Goal: Task Accomplishment & Management: Use online tool/utility

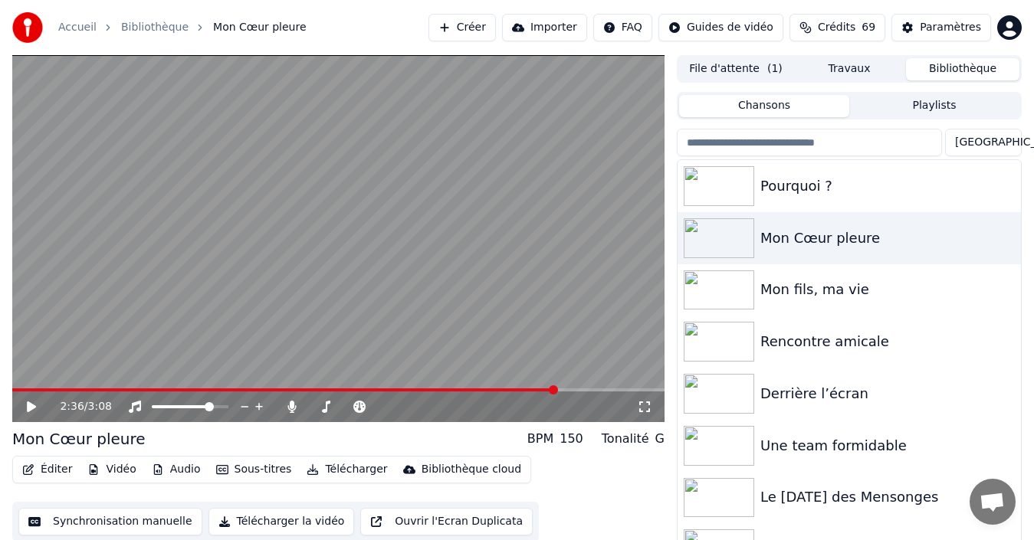
click at [467, 29] on button "Créer" at bounding box center [461, 28] width 67 height 28
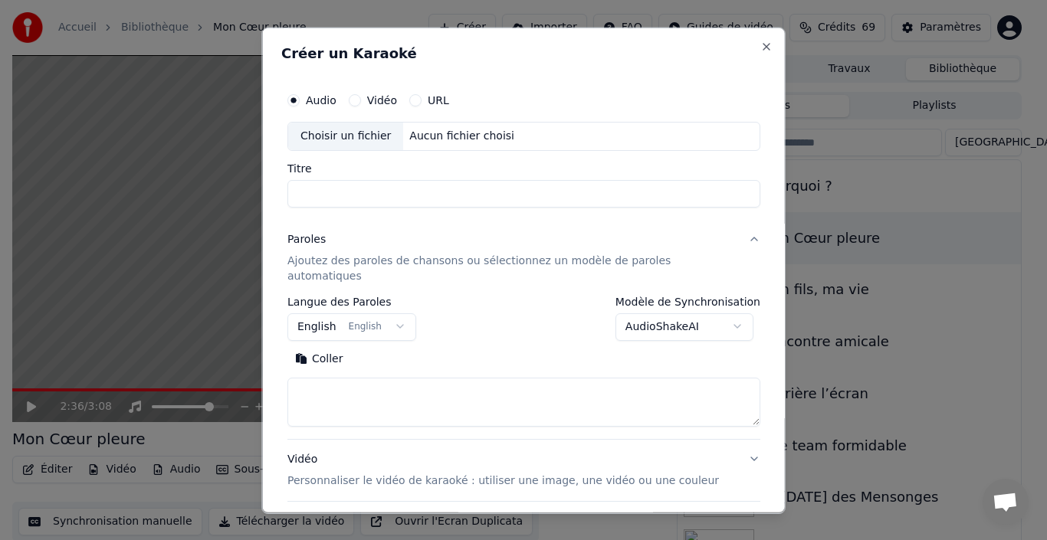
click at [473, 119] on div "Audio Vidéo URL Choisir un fichier Aucun fichier choisi" at bounding box center [523, 117] width 473 height 66
click at [474, 140] on div "Aucun fichier choisi" at bounding box center [461, 135] width 117 height 15
type input "**********"
click at [397, 313] on button "English English" at bounding box center [351, 327] width 129 height 28
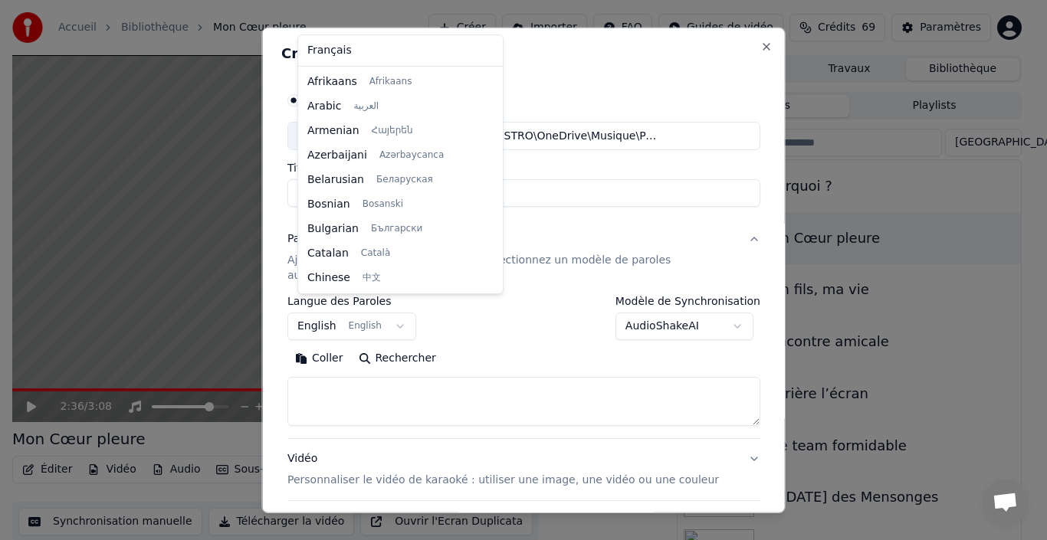
scroll to position [123, 0]
select select "**"
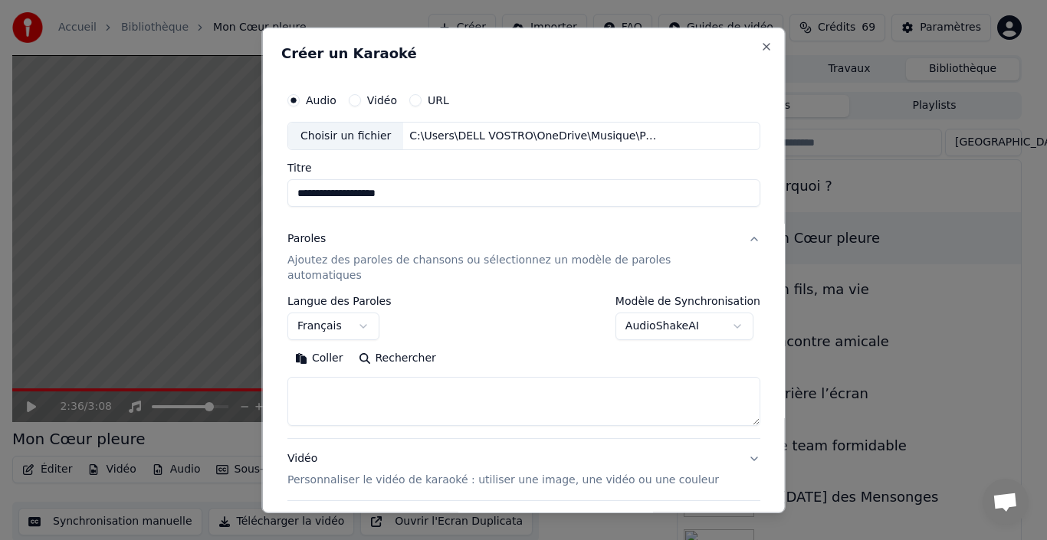
click at [369, 383] on textarea at bounding box center [523, 401] width 473 height 49
paste textarea "**********"
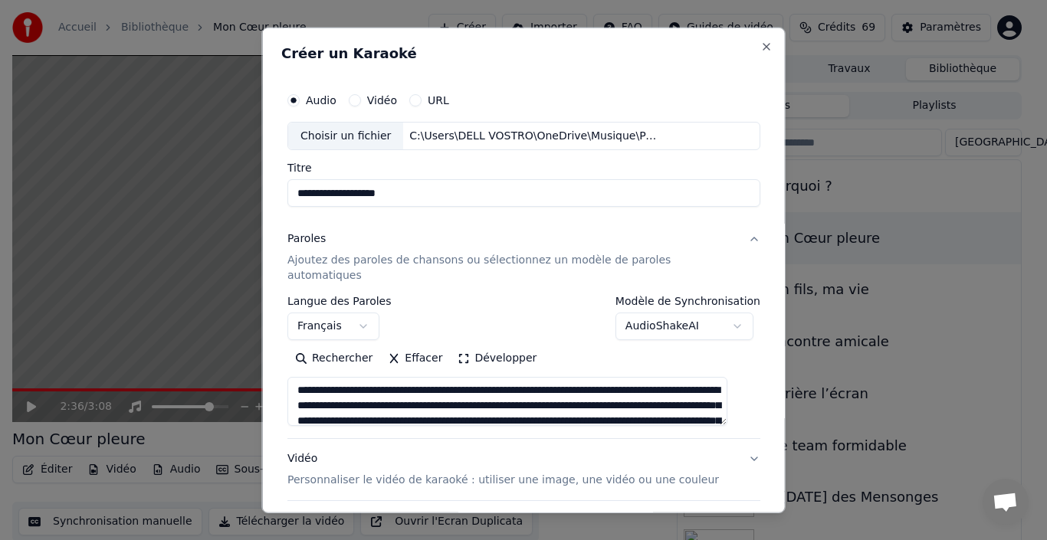
scroll to position [0, 0]
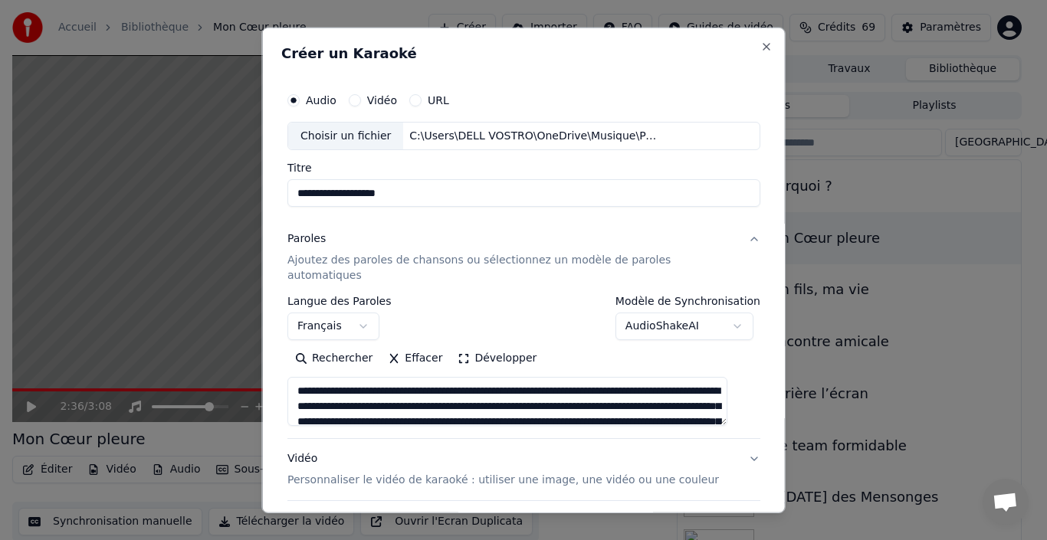
drag, startPoint x: 357, startPoint y: 378, endPoint x: 282, endPoint y: 375, distance: 75.2
click at [282, 375] on div "**********" at bounding box center [523, 270] width 523 height 487
click at [661, 379] on textarea at bounding box center [507, 401] width 440 height 49
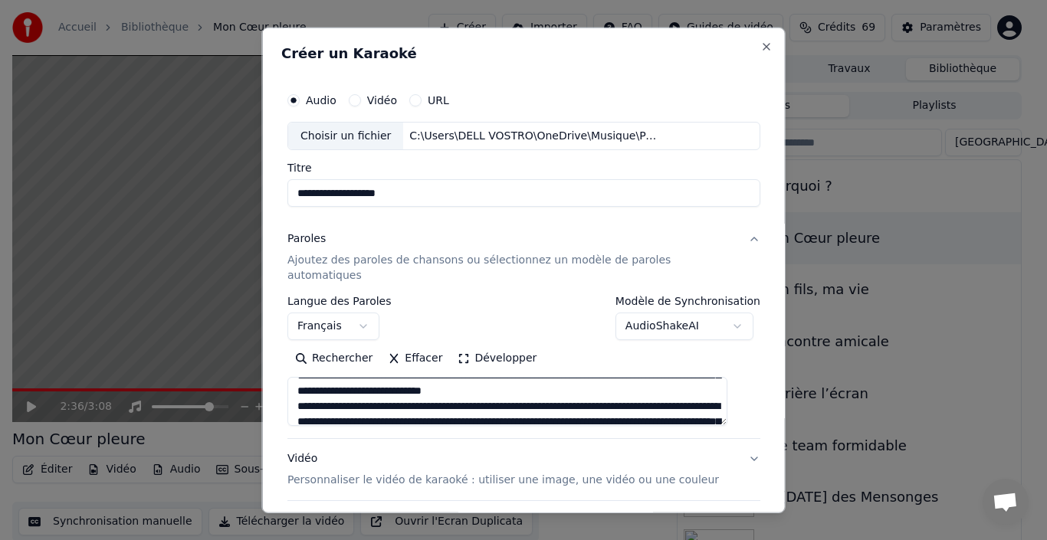
scroll to position [52, 0]
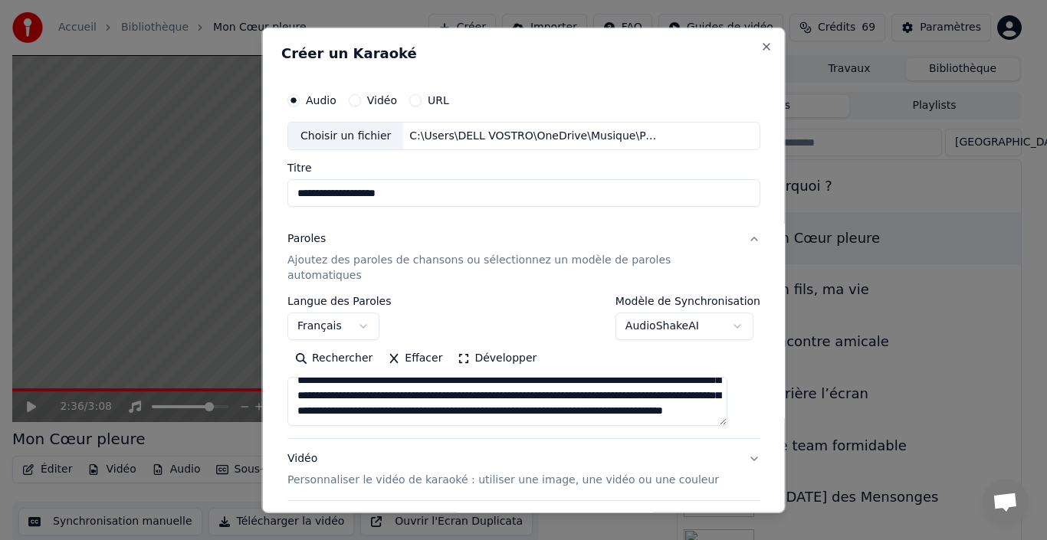
drag, startPoint x: 520, startPoint y: 397, endPoint x: 482, endPoint y: 405, distance: 38.5
click at [482, 405] on textarea at bounding box center [507, 401] width 440 height 49
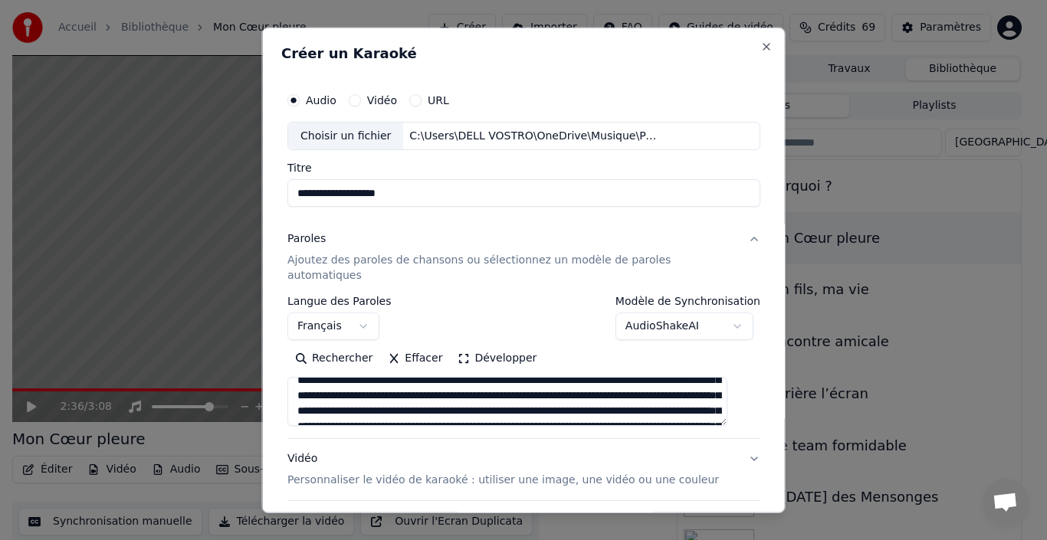
scroll to position [57, 0]
click at [516, 391] on textarea at bounding box center [507, 401] width 440 height 49
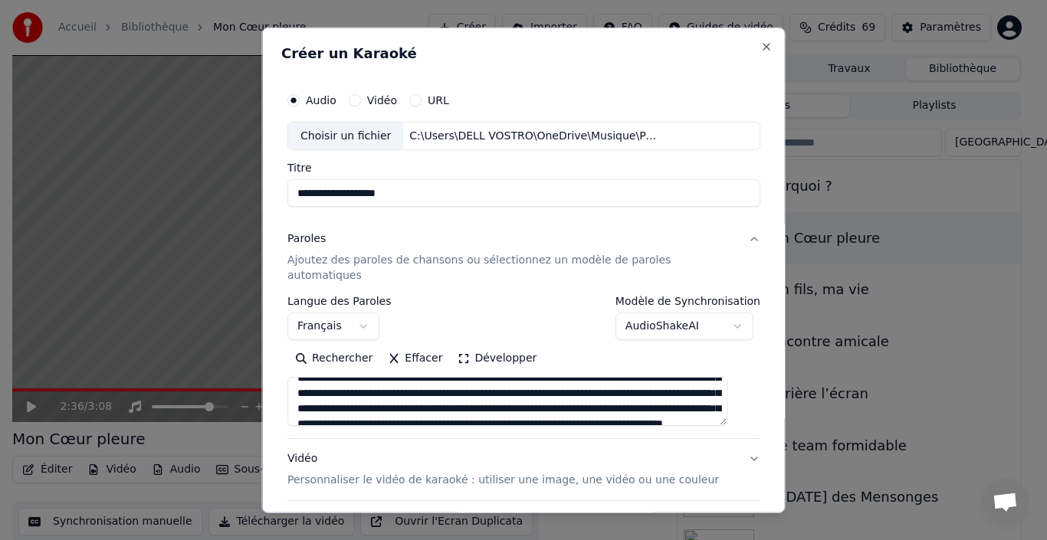
drag, startPoint x: 519, startPoint y: 395, endPoint x: 483, endPoint y: 366, distance: 46.3
click at [483, 377] on textarea at bounding box center [507, 401] width 440 height 49
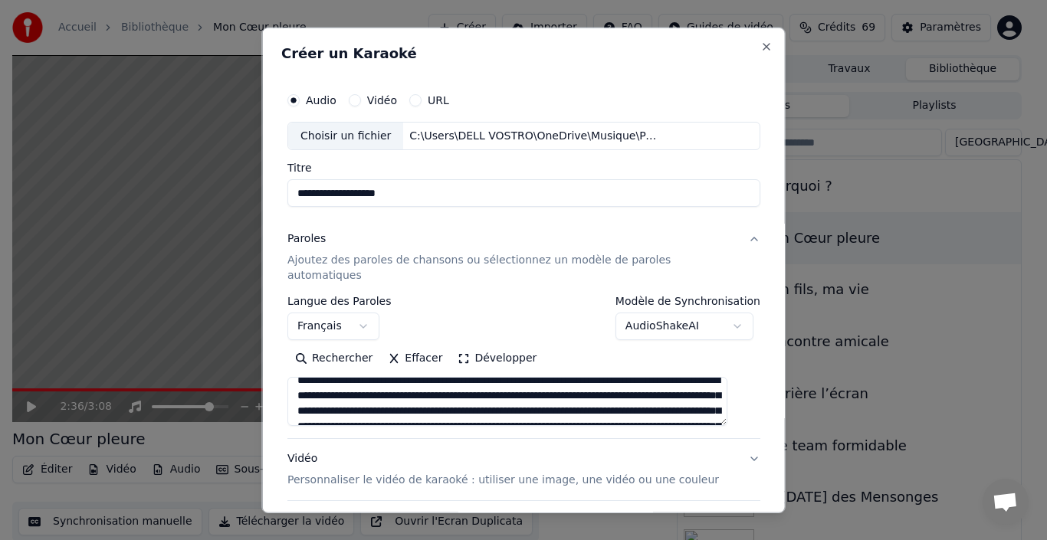
scroll to position [77, 0]
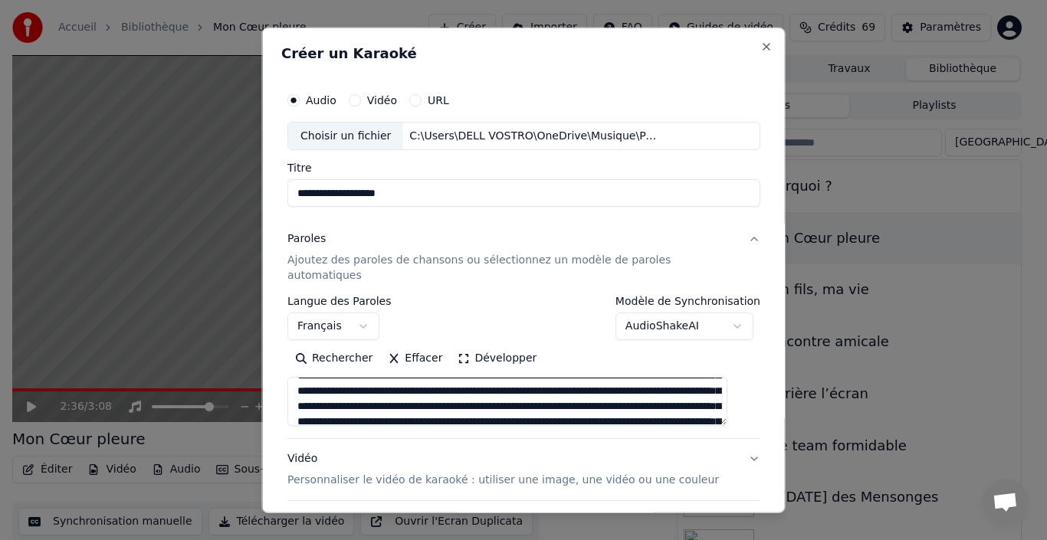
click at [487, 377] on textarea at bounding box center [507, 401] width 440 height 49
click at [488, 377] on textarea at bounding box center [507, 401] width 440 height 49
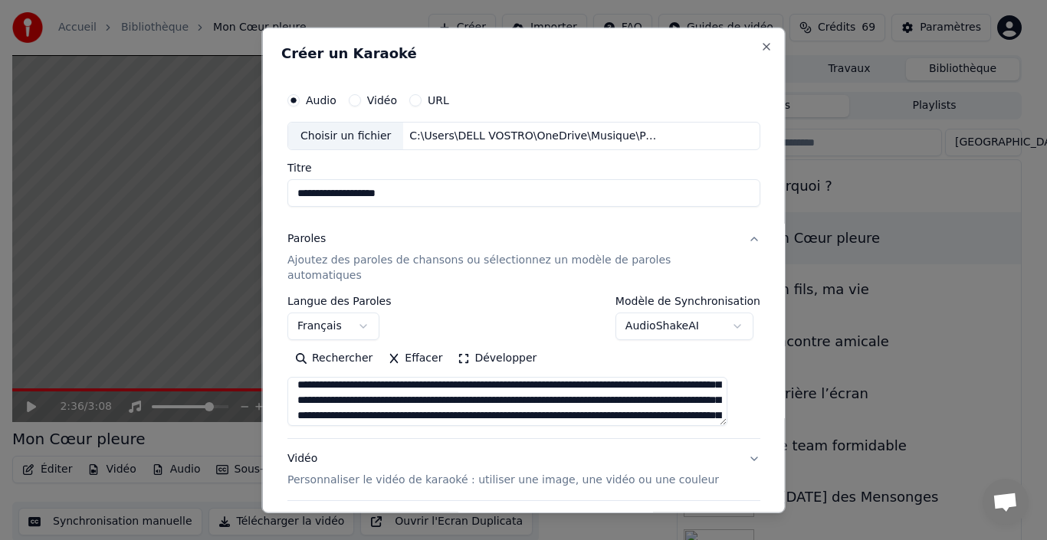
click at [659, 385] on textarea at bounding box center [507, 401] width 440 height 49
click at [659, 383] on textarea at bounding box center [507, 401] width 440 height 49
click at [562, 384] on textarea at bounding box center [507, 401] width 440 height 49
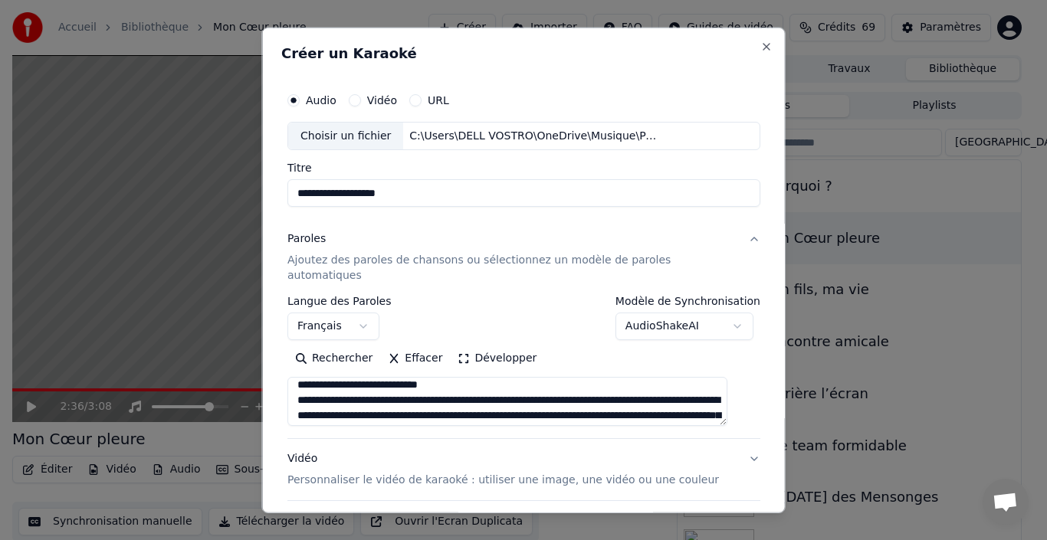
scroll to position [159, 0]
click at [491, 401] on textarea at bounding box center [507, 401] width 440 height 49
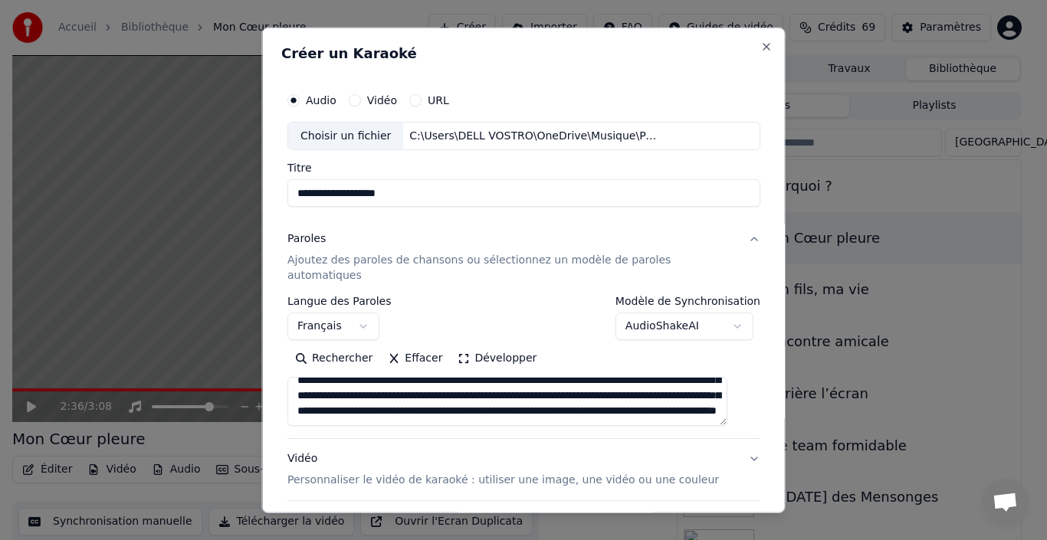
scroll to position [190, 0]
click at [386, 402] on textarea at bounding box center [507, 401] width 440 height 49
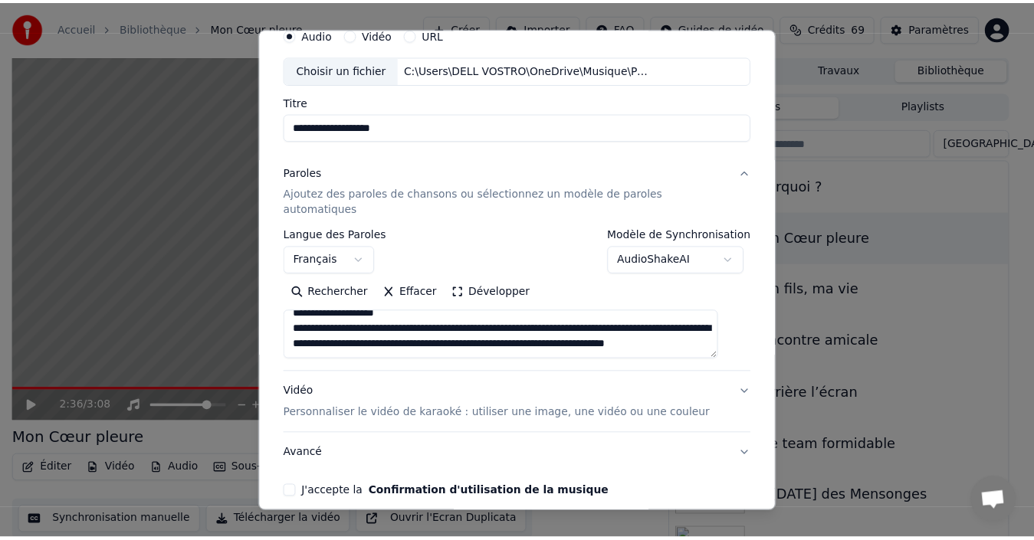
scroll to position [120, 0]
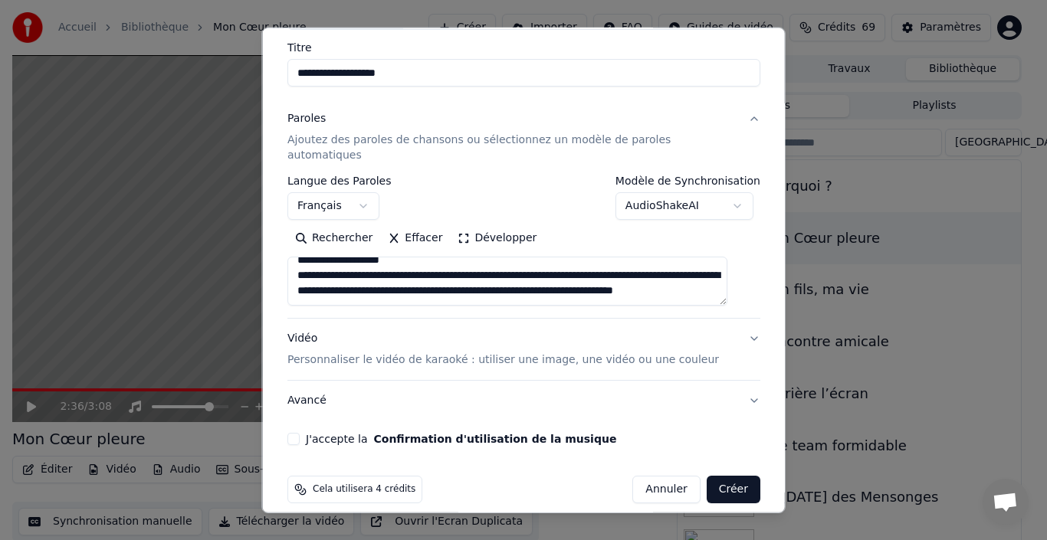
type textarea "**********"
click at [300, 433] on button "J'accepte la Confirmation d'utilisation de la musique" at bounding box center [293, 439] width 12 height 12
click at [719, 476] on button "Créer" at bounding box center [733, 490] width 54 height 28
select select
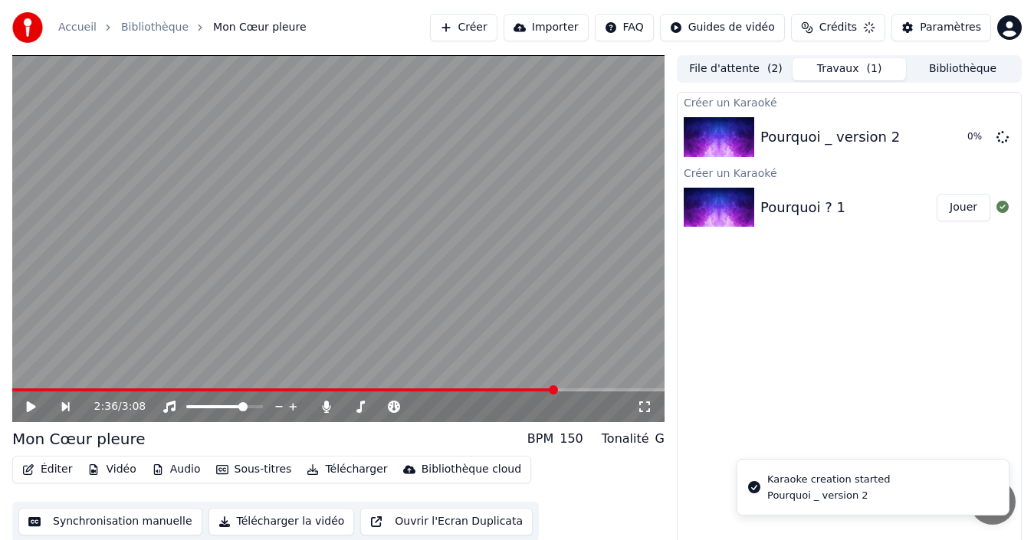
scroll to position [0, 0]
click at [150, 28] on link "Bibliothèque" at bounding box center [154, 27] width 67 height 15
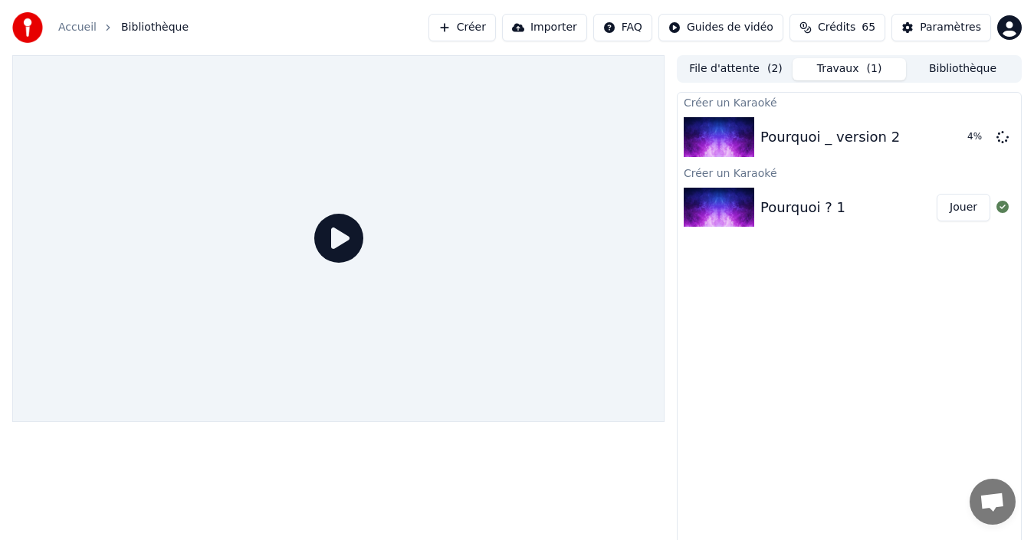
click at [969, 68] on button "Bibliothèque" at bounding box center [962, 69] width 113 height 22
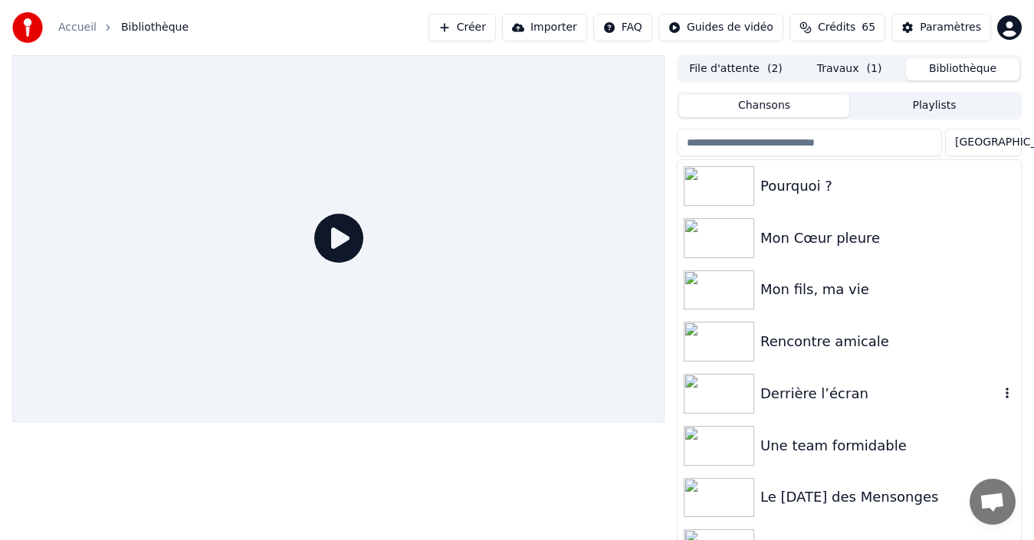
click at [805, 396] on div "Derrière l’écran" at bounding box center [879, 393] width 239 height 21
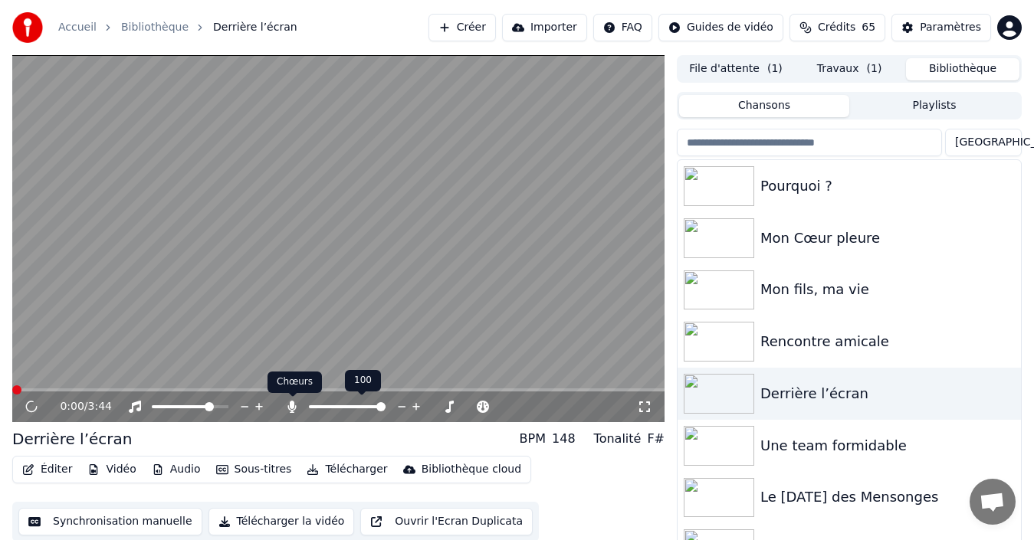
click at [290, 406] on icon at bounding box center [292, 407] width 8 height 12
click at [398, 404] on div at bounding box center [394, 406] width 123 height 15
click at [408, 405] on span at bounding box center [403, 406] width 9 height 9
click at [417, 405] on span at bounding box center [414, 406] width 9 height 9
click at [409, 413] on div at bounding box center [394, 406] width 123 height 15
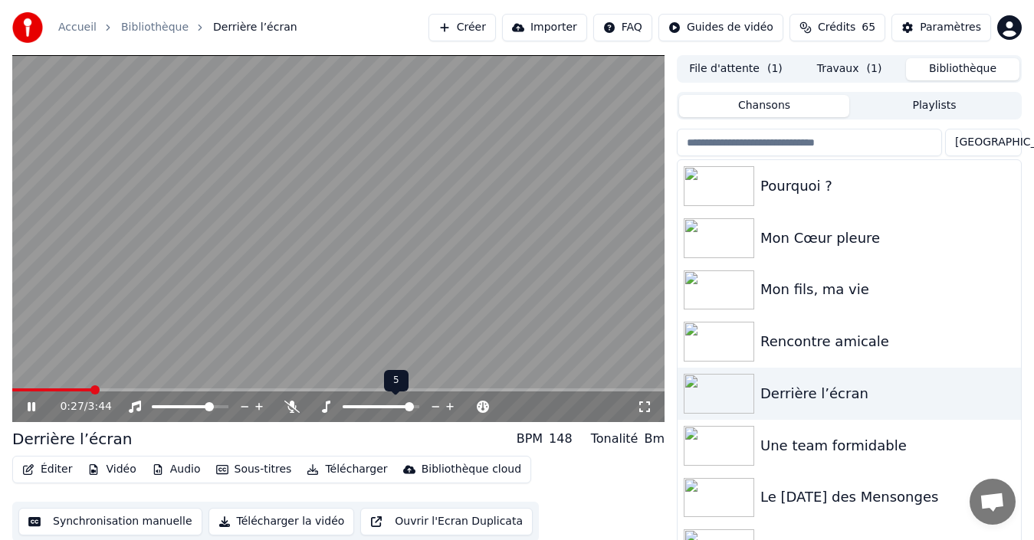
click at [410, 406] on span at bounding box center [409, 406] width 9 height 9
click at [19, 389] on span at bounding box center [54, 389] width 84 height 3
click at [34, 405] on icon at bounding box center [32, 406] width 8 height 9
click at [12, 390] on span at bounding box center [16, 389] width 9 height 9
click at [32, 406] on icon at bounding box center [31, 407] width 9 height 11
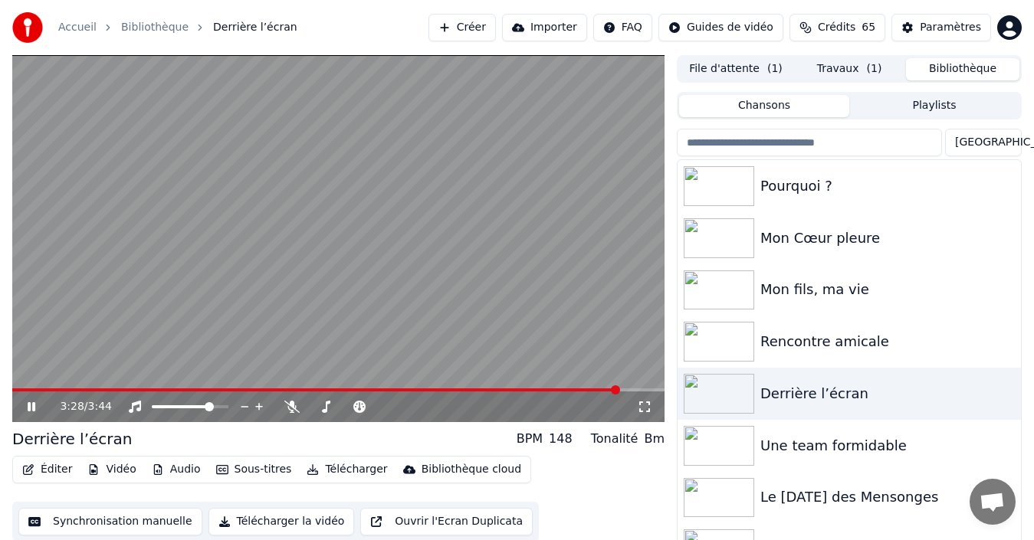
click at [32, 404] on icon at bounding box center [42, 407] width 35 height 12
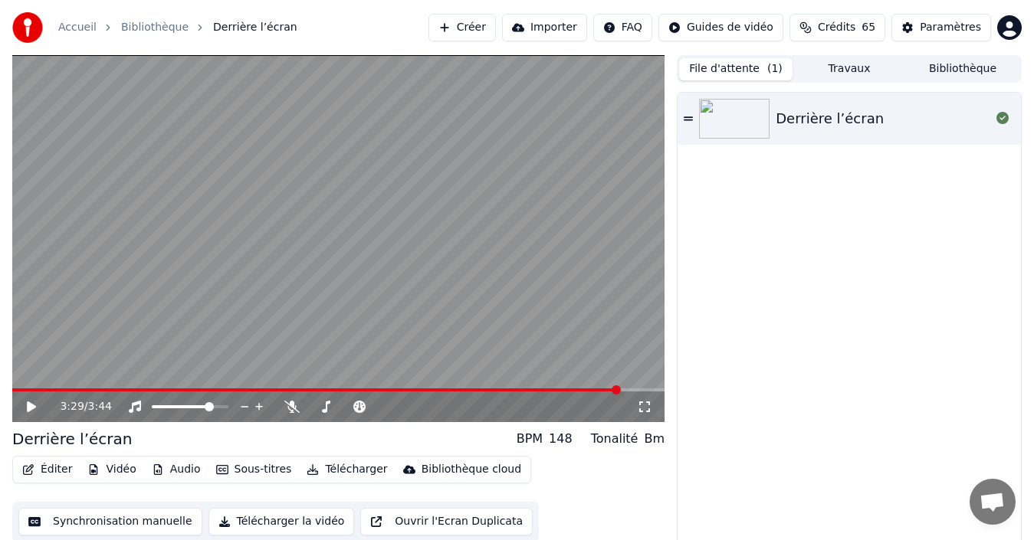
click at [733, 73] on button "File d'attente ( 1 )" at bounding box center [735, 69] width 113 height 22
click at [848, 70] on button "Travaux" at bounding box center [848, 69] width 113 height 22
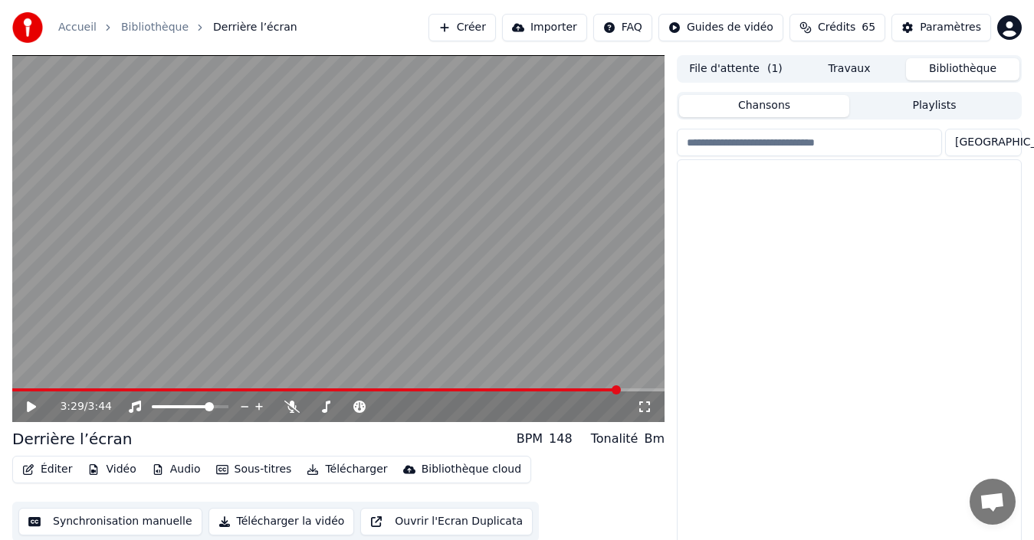
click at [955, 64] on button "Bibliothèque" at bounding box center [962, 69] width 113 height 22
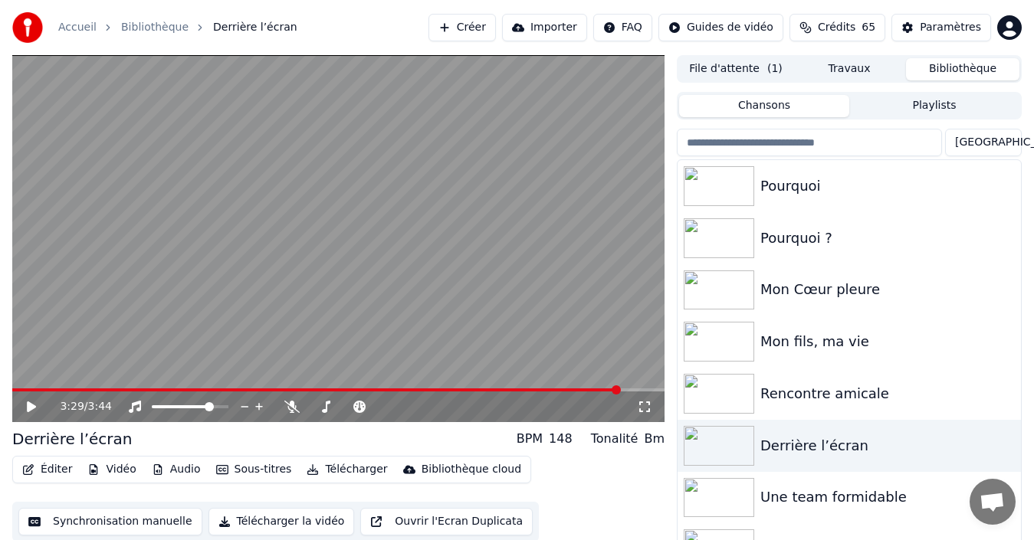
click at [840, 78] on button "Travaux" at bounding box center [848, 69] width 113 height 22
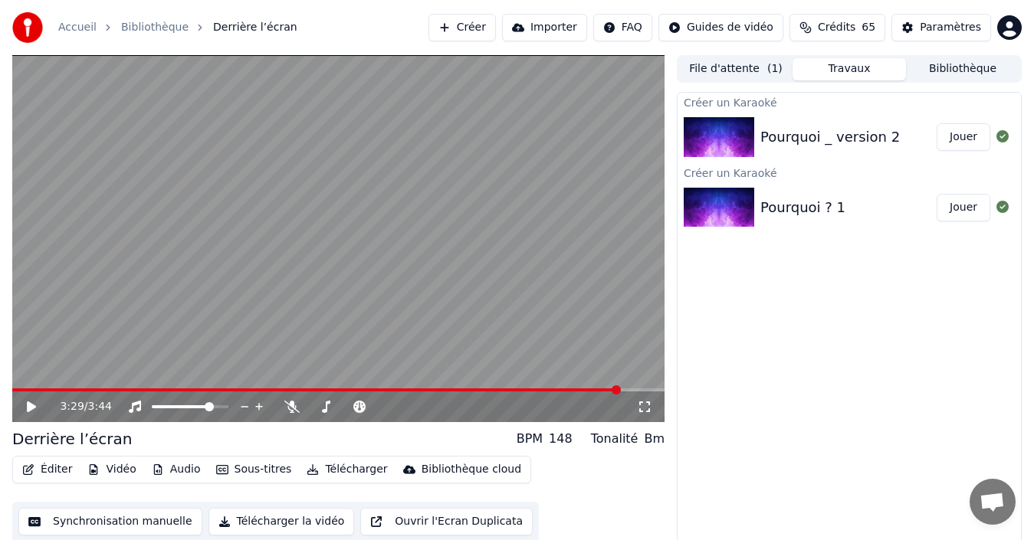
click at [815, 132] on div "Pourquoi _ version 2" at bounding box center [829, 136] width 139 height 21
click at [960, 138] on button "Jouer" at bounding box center [963, 137] width 54 height 28
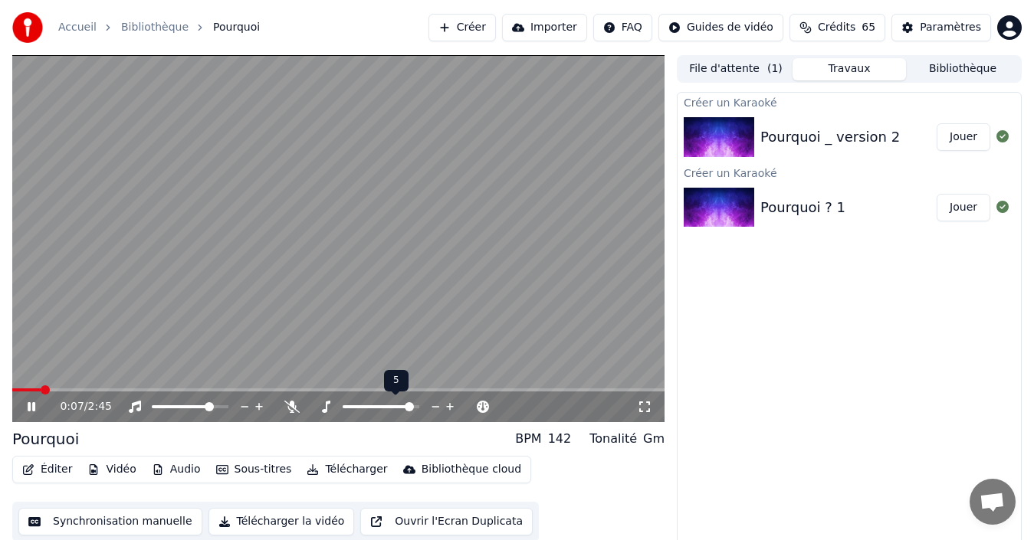
click at [371, 404] on div at bounding box center [394, 406] width 123 height 15
click at [372, 406] on span at bounding box center [378, 406] width 70 height 3
click at [380, 407] on span at bounding box center [380, 406] width 9 height 9
click at [32, 402] on icon at bounding box center [42, 407] width 35 height 12
click at [296, 403] on icon at bounding box center [291, 407] width 15 height 12
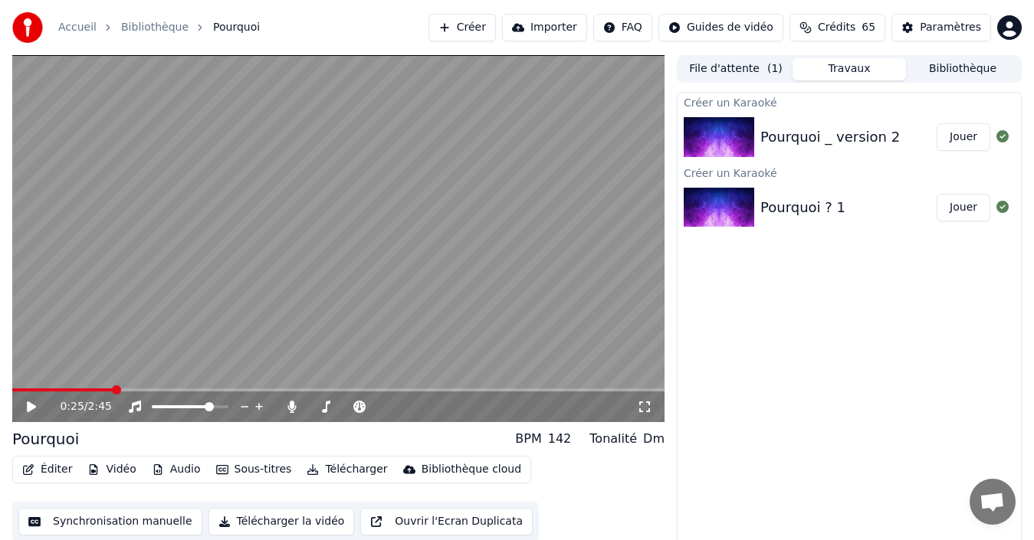
click at [44, 385] on video at bounding box center [338, 238] width 652 height 367
click at [34, 388] on span at bounding box center [65, 389] width 107 height 3
click at [20, 392] on span at bounding box center [24, 389] width 9 height 9
click at [28, 408] on icon at bounding box center [42, 407] width 35 height 12
click at [30, 408] on icon at bounding box center [31, 407] width 9 height 11
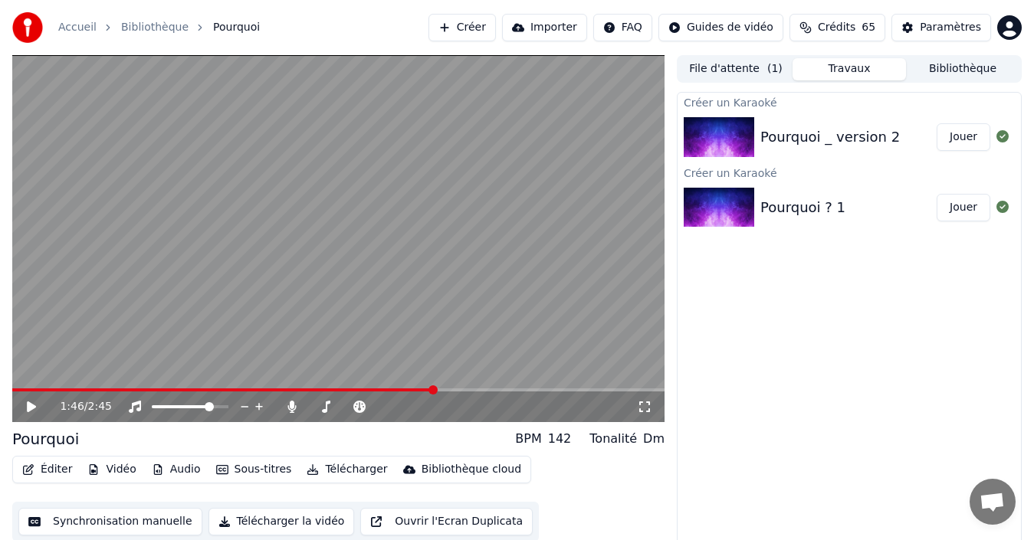
scroll to position [11, 0]
